Goal: Check status: Check status

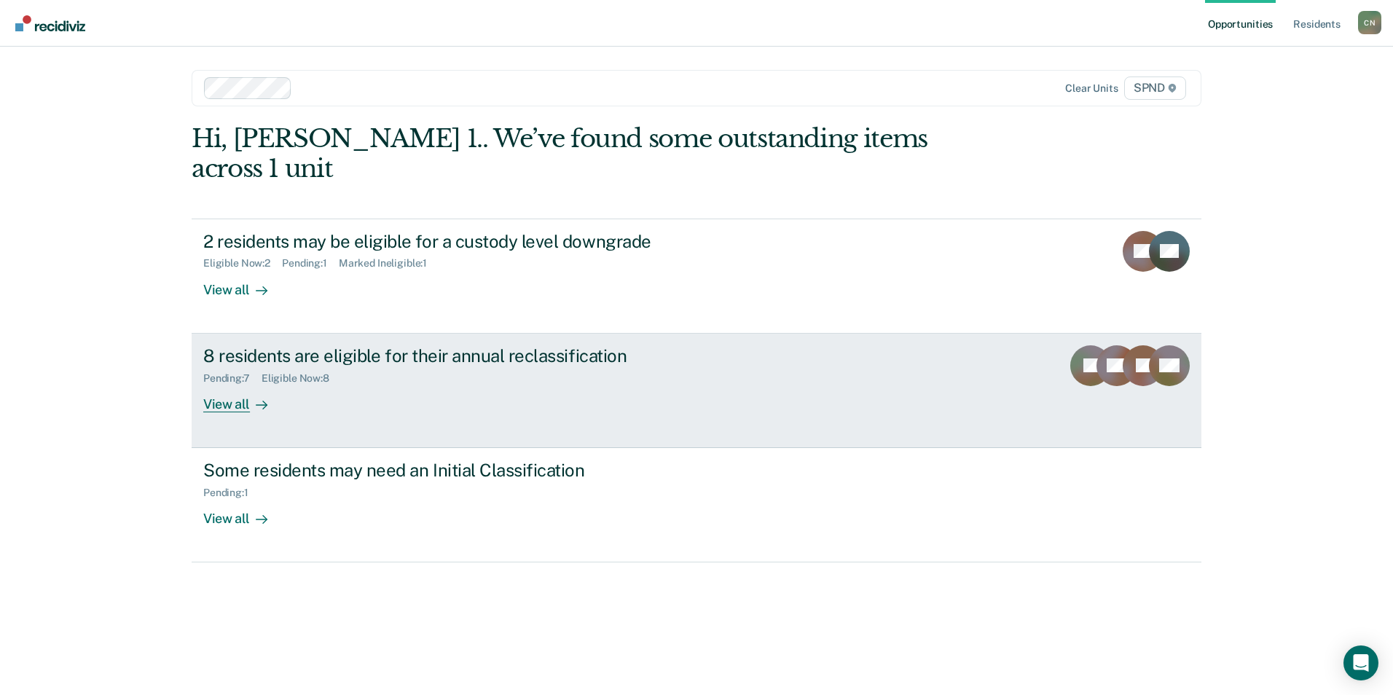
click at [410, 367] on div "Pending : 7 Eligible Now : 8" at bounding box center [459, 376] width 512 height 18
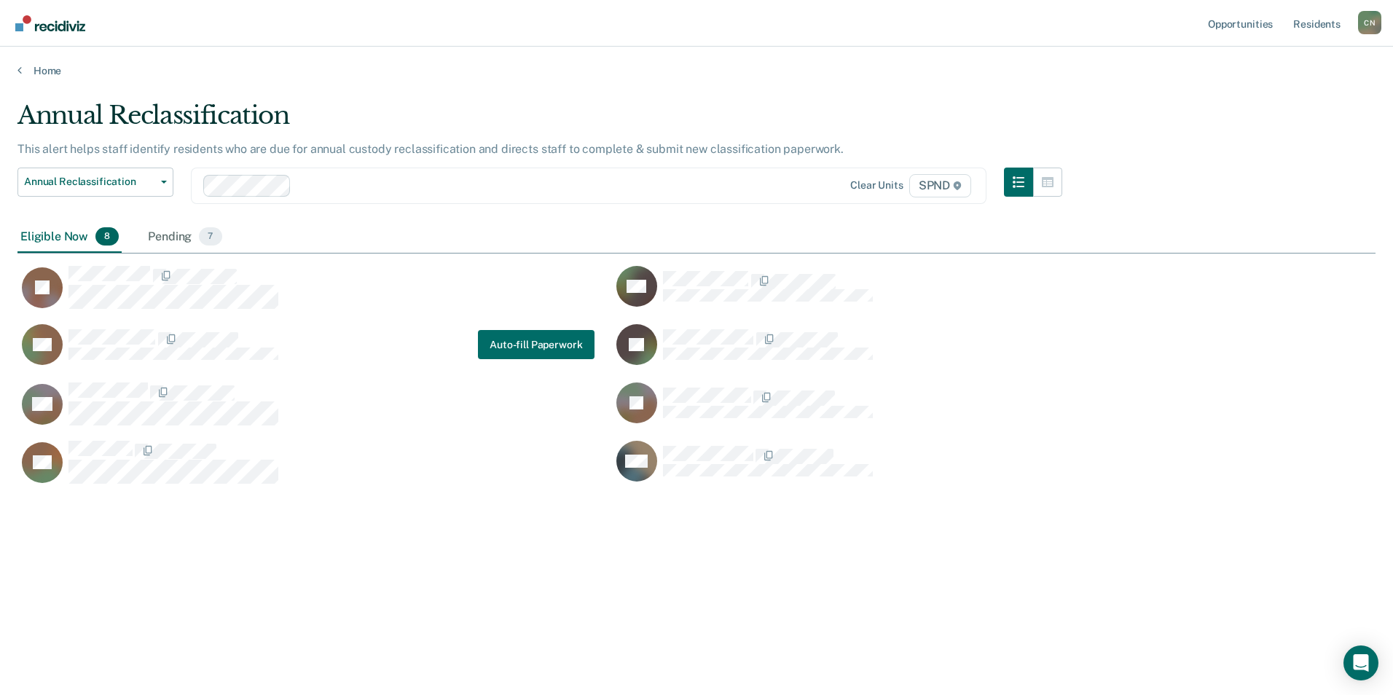
scroll to position [474, 1347]
